Goal: Task Accomplishment & Management: Complete application form

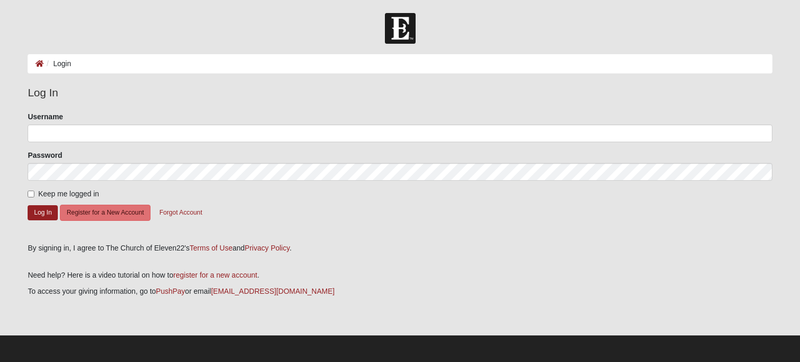
click at [90, 123] on div "Username" at bounding box center [400, 126] width 744 height 31
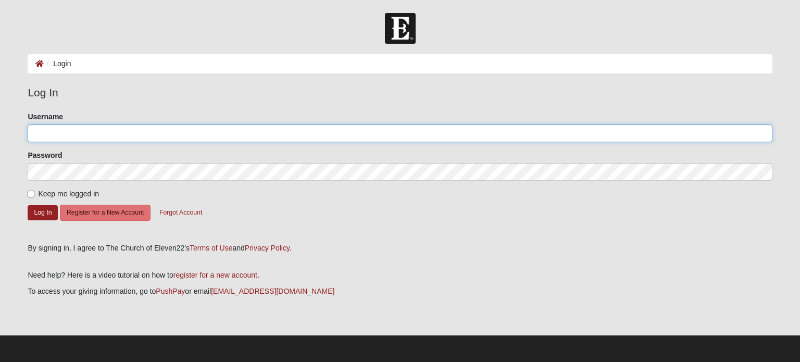
click at [90, 134] on input "Username" at bounding box center [400, 133] width 744 height 18
type input "RonZifer"
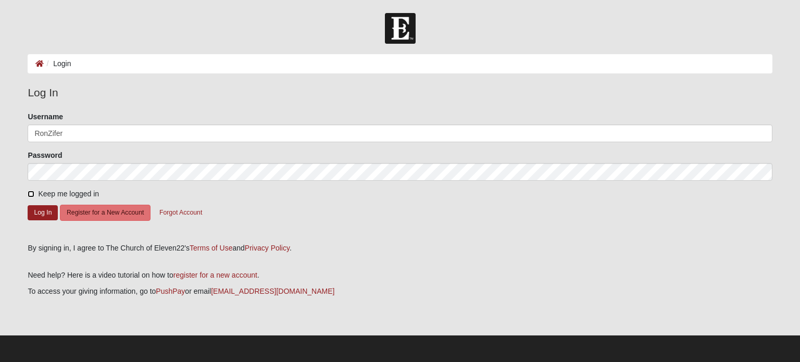
click at [31, 191] on input "Keep me logged in" at bounding box center [31, 194] width 7 height 7
checkbox input "true"
click at [121, 209] on button "Register for a New Account" at bounding box center [105, 213] width 91 height 16
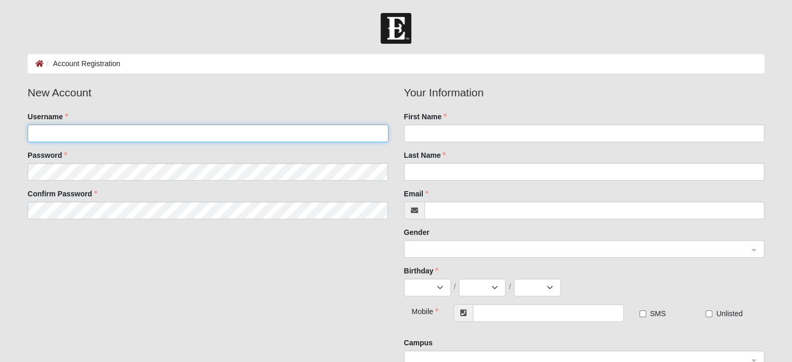
click at [165, 132] on input "Username" at bounding box center [208, 133] width 360 height 18
type input "RonZifer"
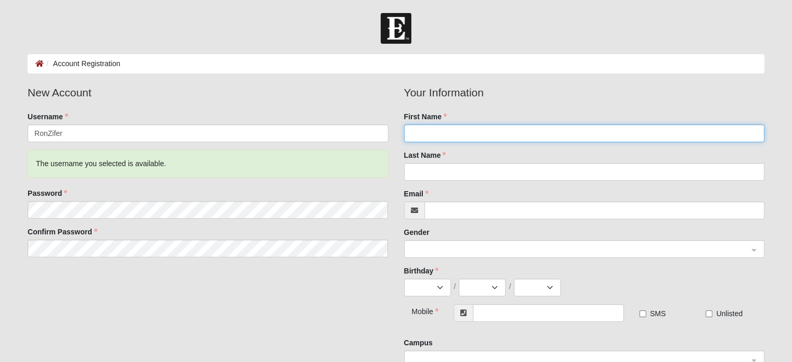
click at [439, 131] on input "First Name" at bounding box center [584, 133] width 360 height 18
type input "Ron"
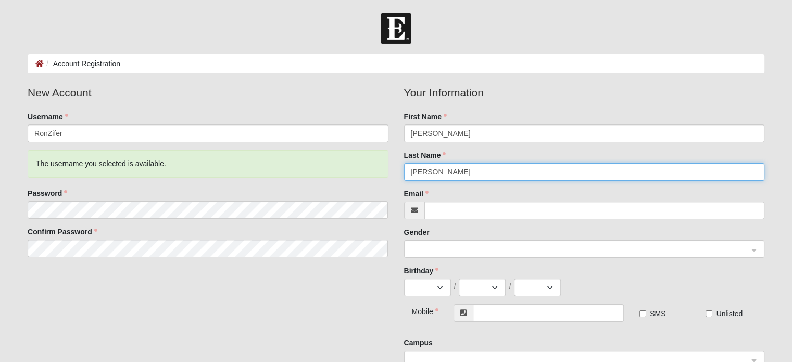
type input "Zifer"
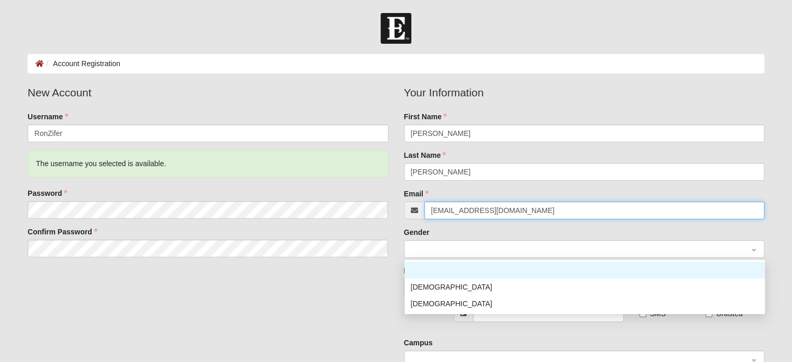
click at [429, 244] on span at bounding box center [579, 249] width 337 height 11
type input "ronzifer@yahoo.com"
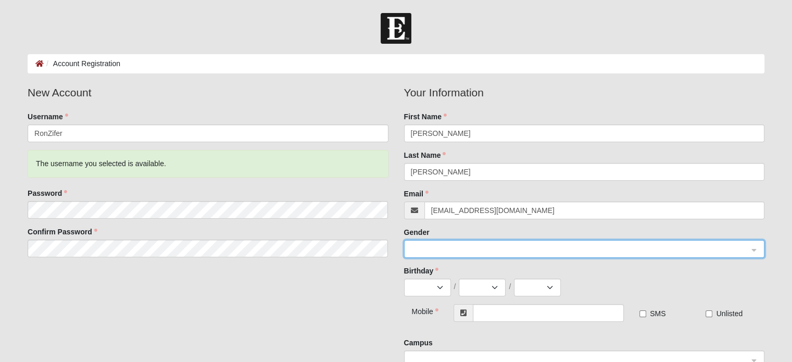
click at [411, 249] on span at bounding box center [579, 249] width 337 height 11
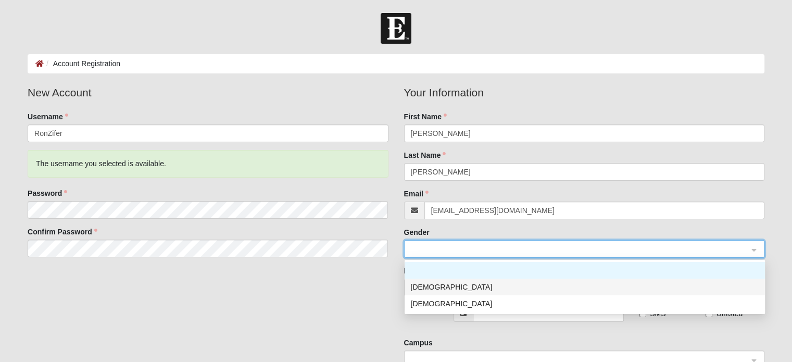
click at [428, 285] on div "Male" at bounding box center [585, 286] width 348 height 11
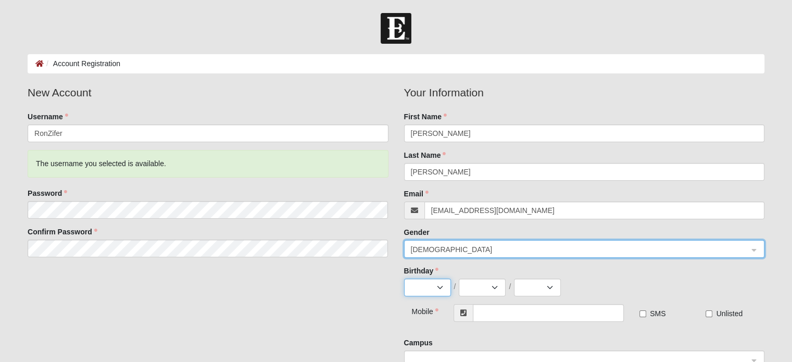
click at [433, 288] on select "Jan Feb Mar Apr May Jun Jul Aug Sep Oct Nov Dec" at bounding box center [427, 288] width 47 height 18
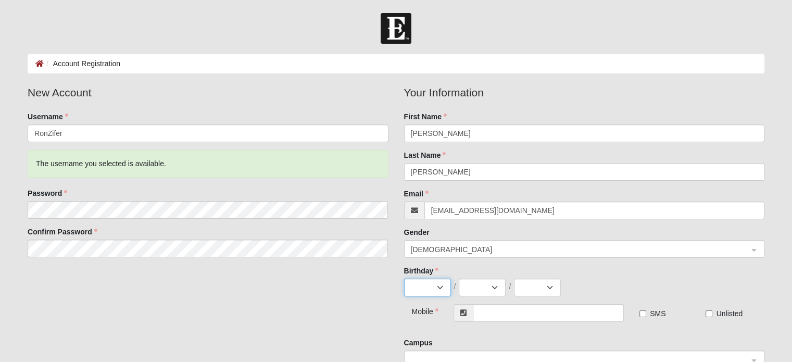
select select "2"
click at [404, 279] on select "Jan Feb Mar Apr May Jun Jul Aug Sep Oct Nov Dec" at bounding box center [427, 288] width 47 height 18
click at [499, 287] on select "1 2 3 4 5 6 7 8 9 10 11 12 13 14 15 16 17 18 19 20 21 22 23 24 25 26 27 28 29" at bounding box center [482, 288] width 47 height 18
select select "8"
click at [459, 279] on select "1 2 3 4 5 6 7 8 9 10 11 12 13 14 15 16 17 18 19 20 21 22 23 24 25 26 27 28 29" at bounding box center [482, 288] width 47 height 18
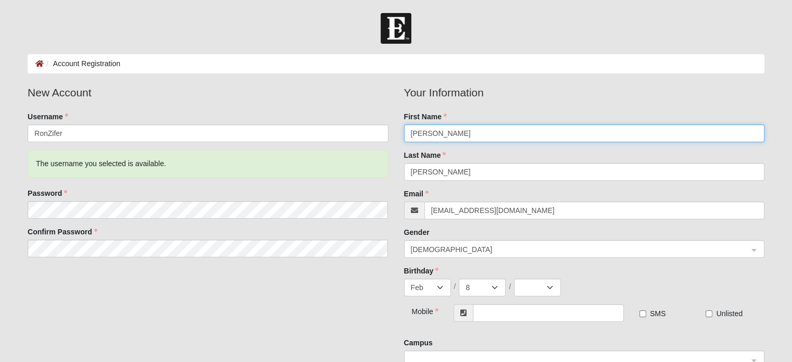
click at [472, 124] on input "Ron" at bounding box center [584, 133] width 360 height 18
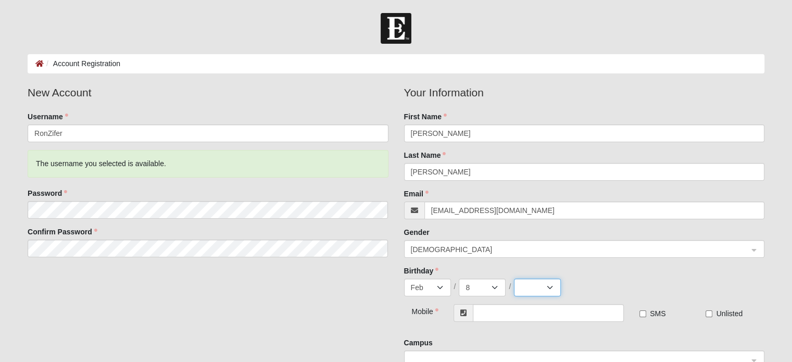
click at [543, 287] on select "2025 2024 2023 2022 2021 2020 2019 2018 2017 2016 2015 2014 2013 2012 2011 2010…" at bounding box center [537, 288] width 47 height 18
select select "1948"
click at [514, 279] on select "2025 2024 2023 2022 2021 2020 2019 2018 2017 2016 2015 2014 2013 2012 2011 2010…" at bounding box center [537, 288] width 47 height 18
click at [485, 314] on input "text" at bounding box center [548, 313] width 151 height 18
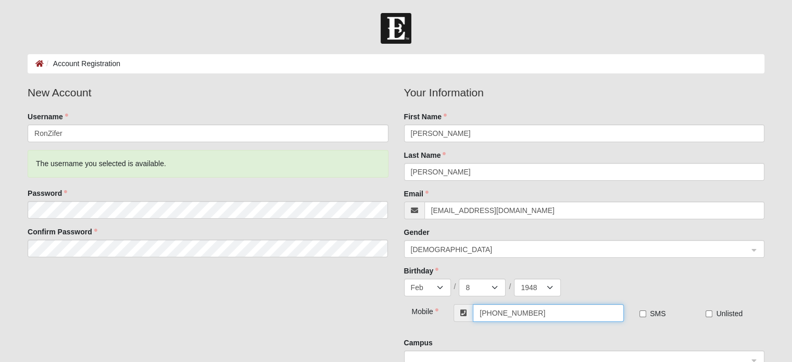
type input "(980) 333-5658"
click at [706, 317] on label "Unlisted" at bounding box center [723, 313] width 37 height 10
click at [706, 317] on input "Unlisted" at bounding box center [708, 313] width 7 height 7
checkbox input "true"
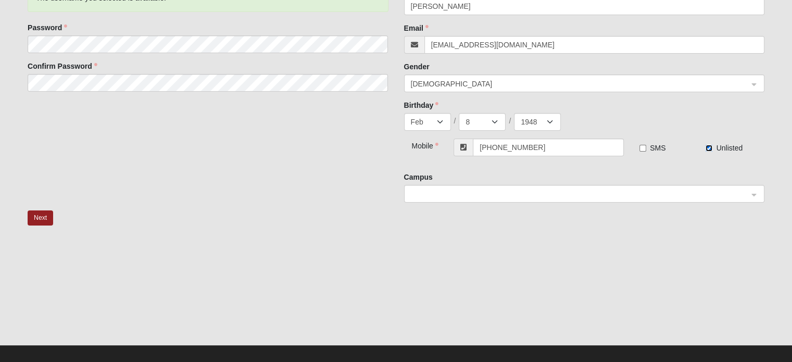
scroll to position [175, 0]
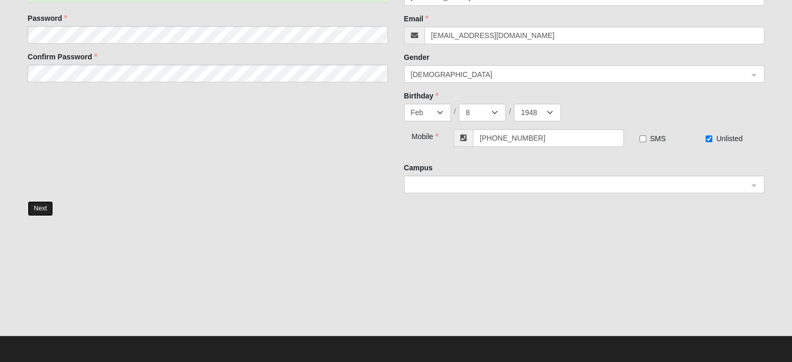
click at [41, 204] on button "Next" at bounding box center [41, 208] width 26 height 15
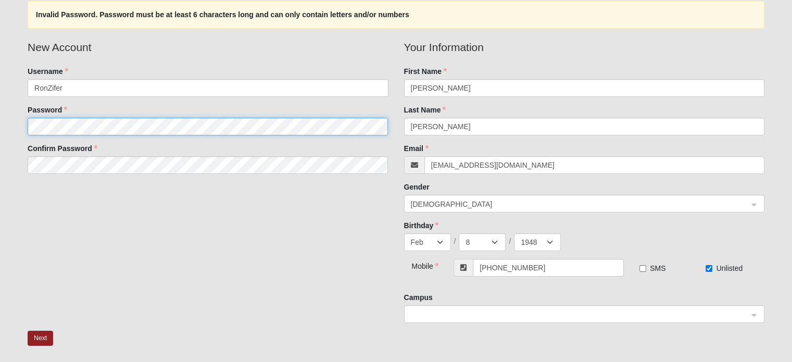
scroll to position [83, 0]
click at [698, 312] on span at bounding box center [579, 314] width 337 height 11
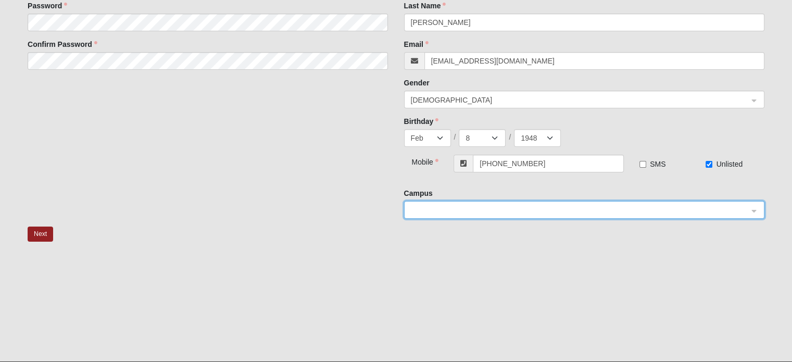
scroll to position [213, 0]
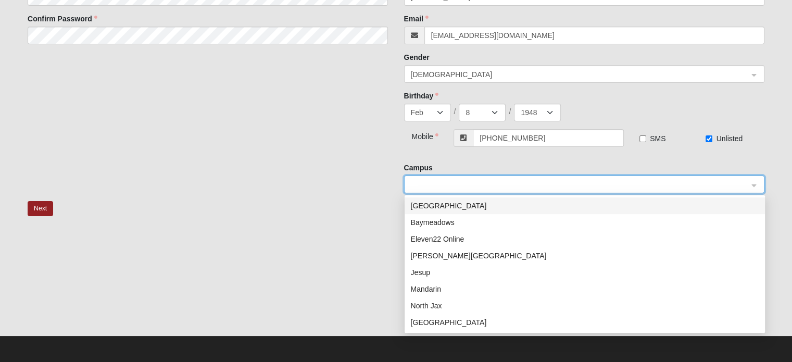
drag, startPoint x: 755, startPoint y: 186, endPoint x: 2, endPoint y: 111, distance: 757.1
click at [2, 111] on form "Log In Account Registration Account Registration Error Invalid Password. Passwo…" at bounding box center [396, 81] width 792 height 562
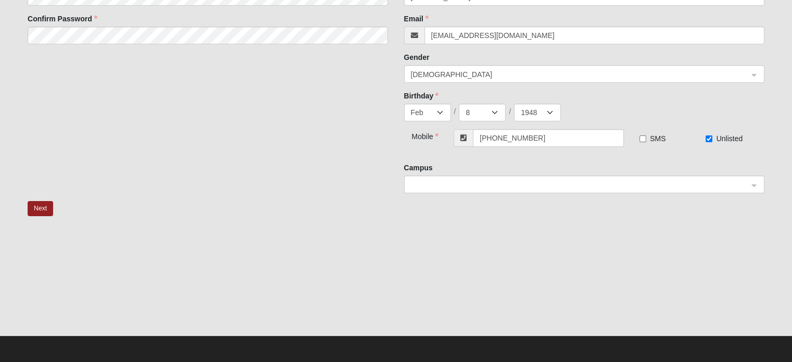
click at [183, 197] on div "New Account Username RonZifer Password Confirm Password Your Information First …" at bounding box center [396, 55] width 752 height 292
click at [44, 209] on button "Next" at bounding box center [41, 208] width 26 height 15
